Goal: Check status: Check status

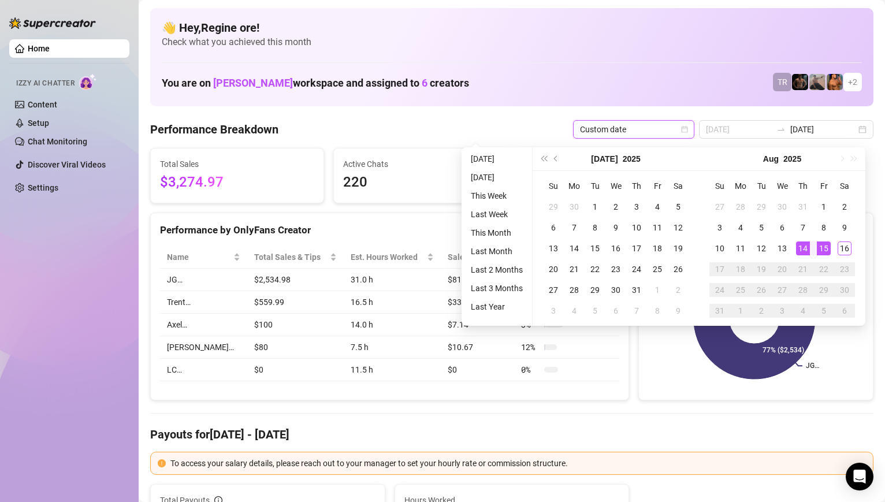
type input "[DATE]"
click at [822, 246] on div "15" at bounding box center [824, 248] width 14 height 14
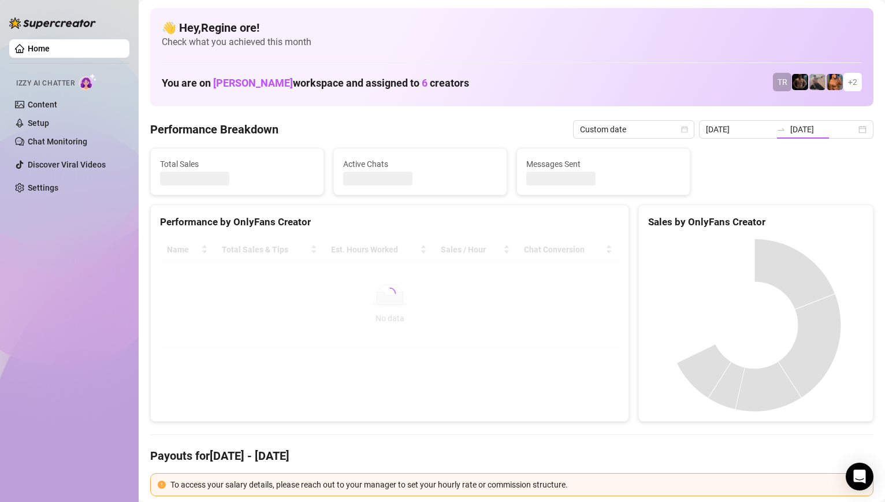
type input "[DATE]"
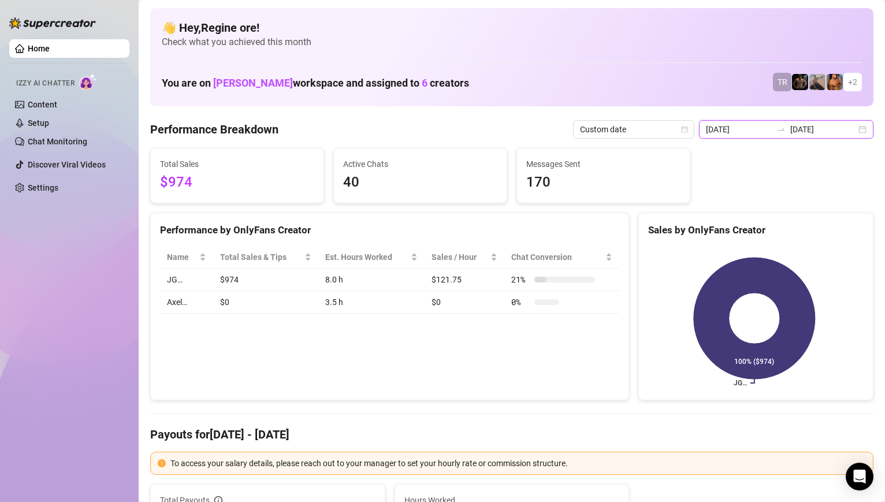
click at [750, 132] on input "[DATE]" at bounding box center [739, 129] width 66 height 13
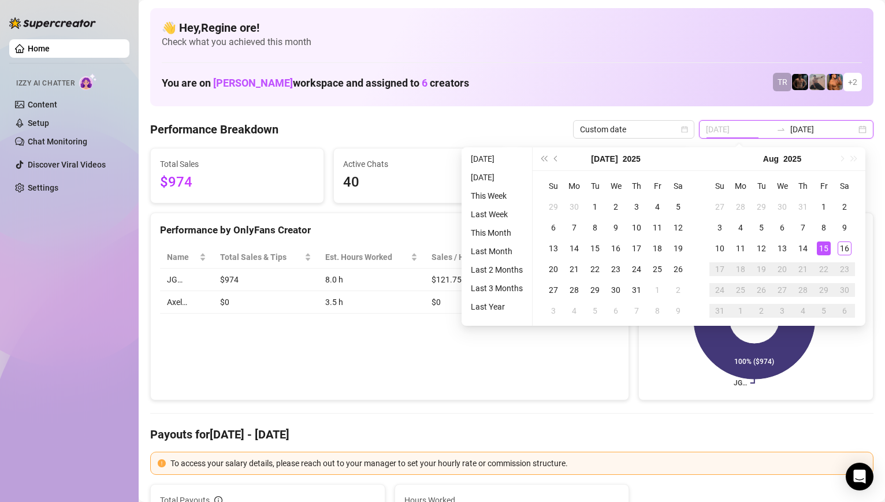
type input "[DATE]"
drag, startPoint x: 820, startPoint y: 247, endPoint x: 659, endPoint y: 480, distance: 283.6
click at [820, 247] on div "15" at bounding box center [824, 248] width 14 height 14
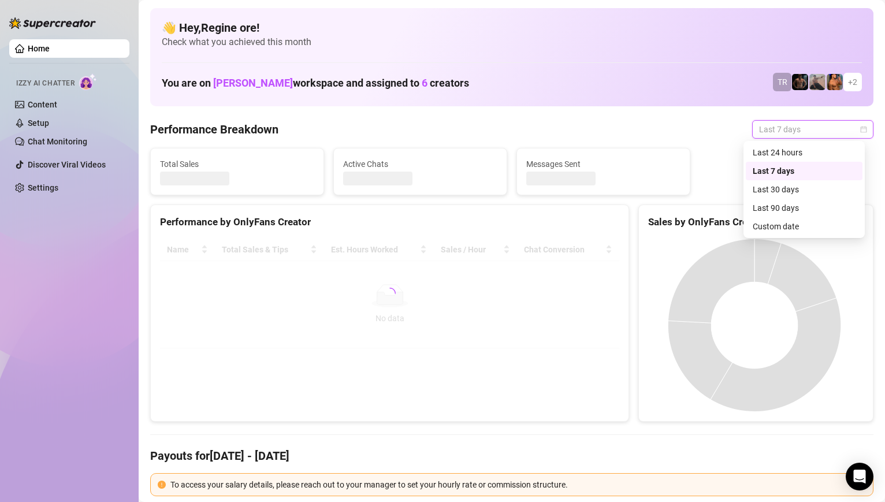
click at [790, 226] on div "Sales by OnlyFans Creator" at bounding box center [755, 222] width 215 height 16
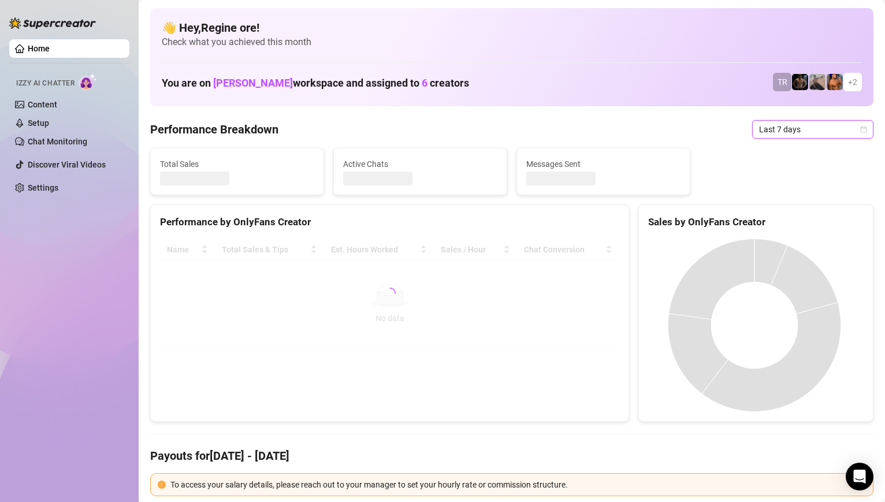
click at [825, 132] on span "Last 7 days" at bounding box center [812, 129] width 107 height 17
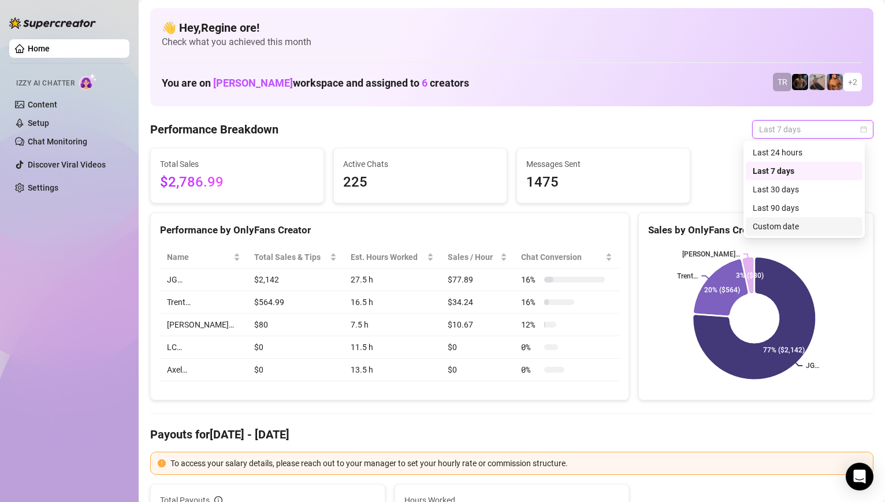
click at [790, 226] on div "Custom date" at bounding box center [804, 226] width 103 height 13
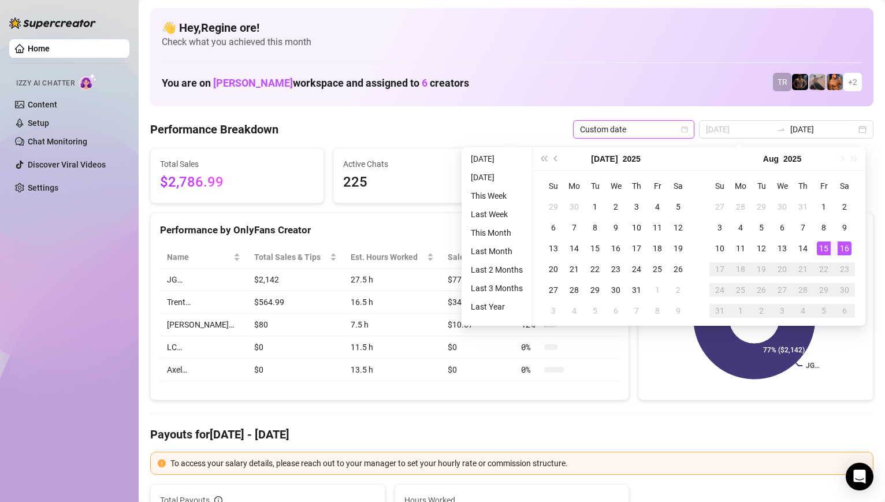
type input "[DATE]"
click at [825, 251] on div "15" at bounding box center [824, 248] width 14 height 14
click at [843, 250] on div "16" at bounding box center [845, 248] width 14 height 14
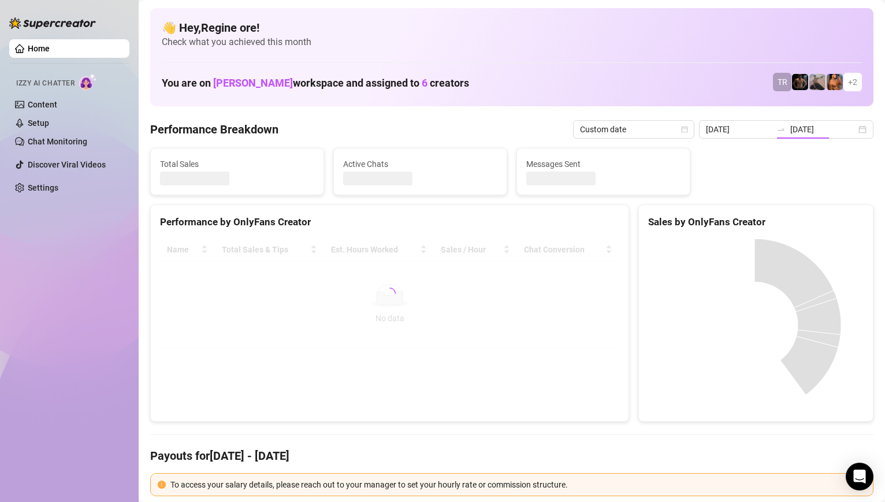
type input "[DATE]"
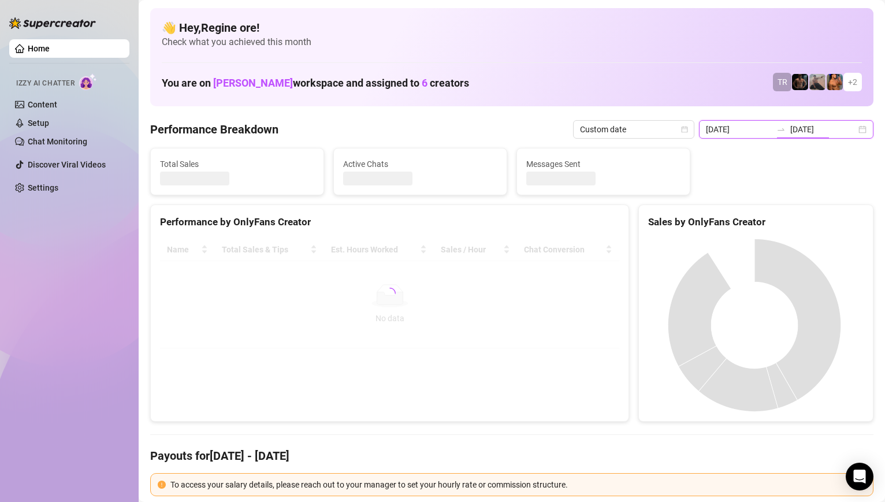
click at [758, 128] on input "[DATE]" at bounding box center [739, 129] width 66 height 13
click at [761, 132] on input "[DATE]" at bounding box center [739, 129] width 66 height 13
click at [760, 132] on input "[DATE]" at bounding box center [739, 129] width 66 height 13
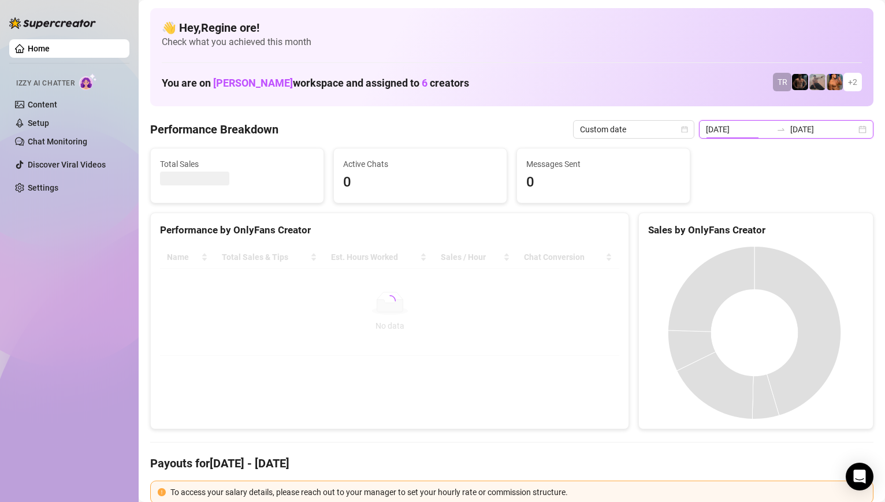
click at [750, 131] on input "[DATE]" at bounding box center [739, 129] width 66 height 13
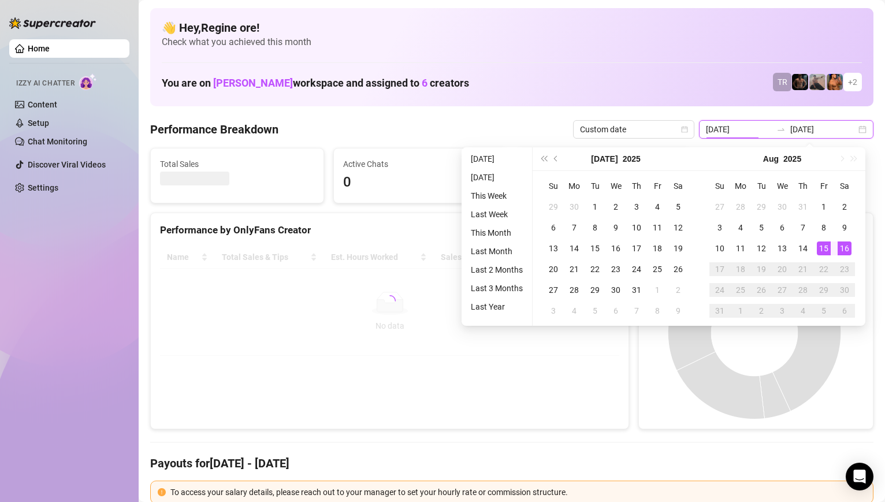
click at [765, 129] on input "[DATE]" at bounding box center [739, 129] width 66 height 13
click at [842, 259] on td "23" at bounding box center [844, 269] width 21 height 21
click at [846, 259] on td "23" at bounding box center [844, 269] width 21 height 21
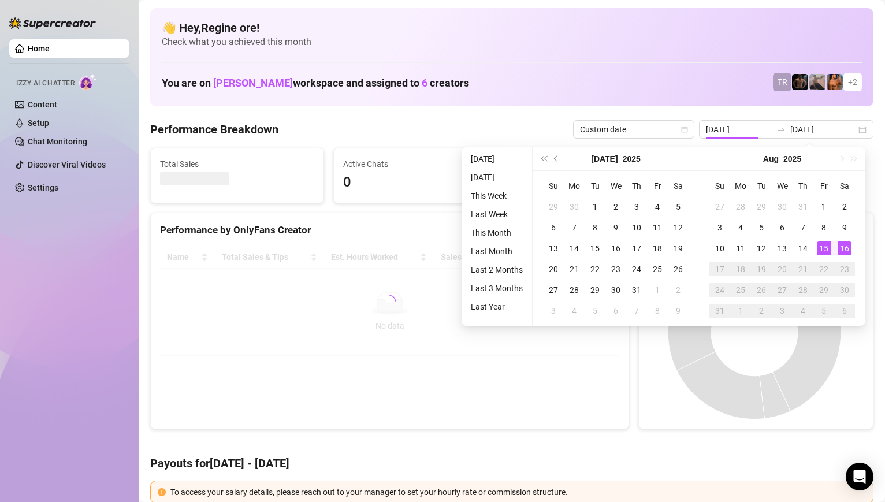
click at [846, 250] on div "16" at bounding box center [845, 248] width 14 height 14
click at [844, 248] on canvas at bounding box center [754, 332] width 213 height 173
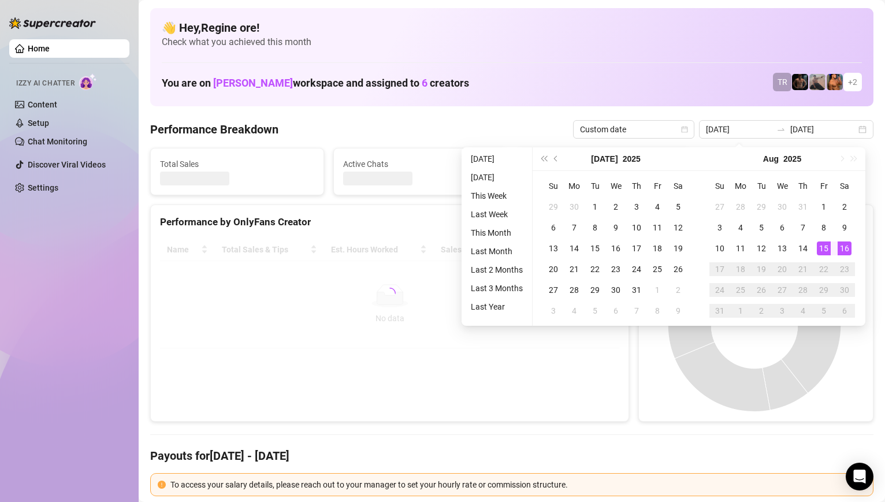
click at [846, 248] on canvas at bounding box center [754, 325] width 213 height 173
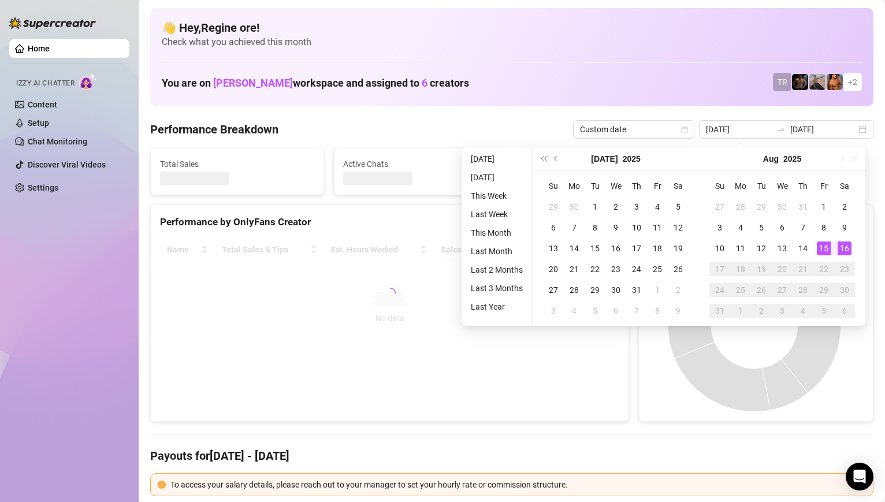
click at [846, 248] on canvas at bounding box center [754, 325] width 213 height 173
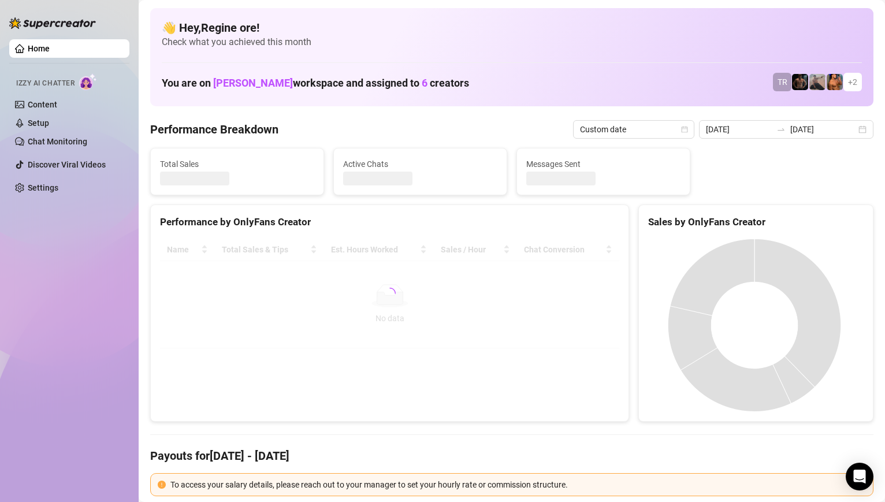
type input "2025-08-16"
